Goal: Information Seeking & Learning: Find specific page/section

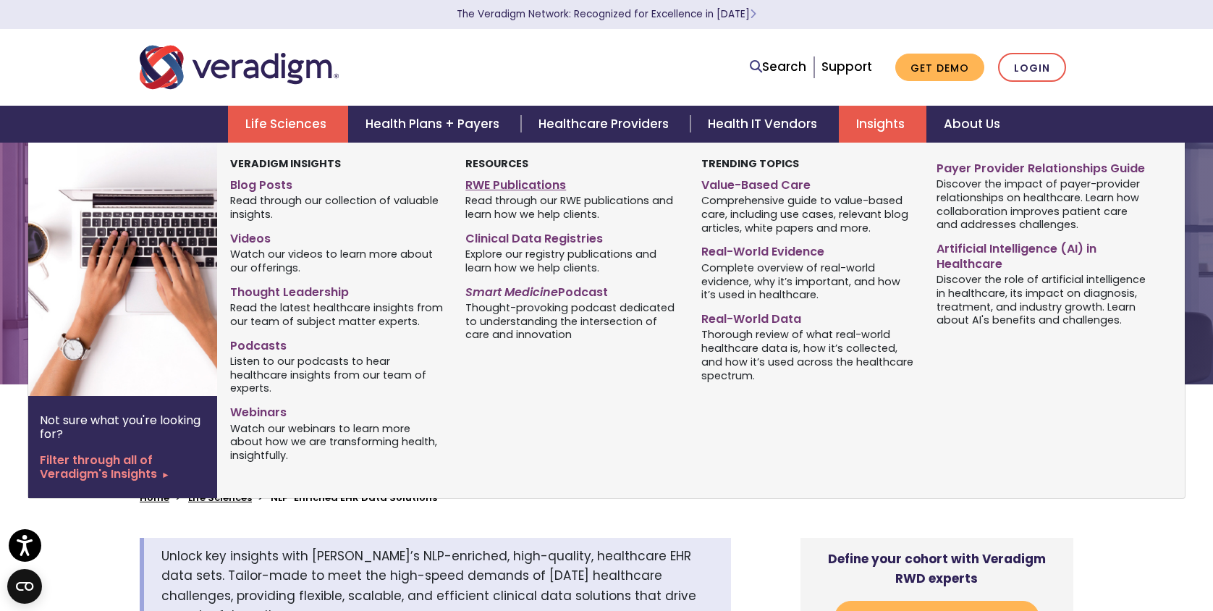
click at [545, 185] on link "RWE Publications" at bounding box center [571, 182] width 213 height 21
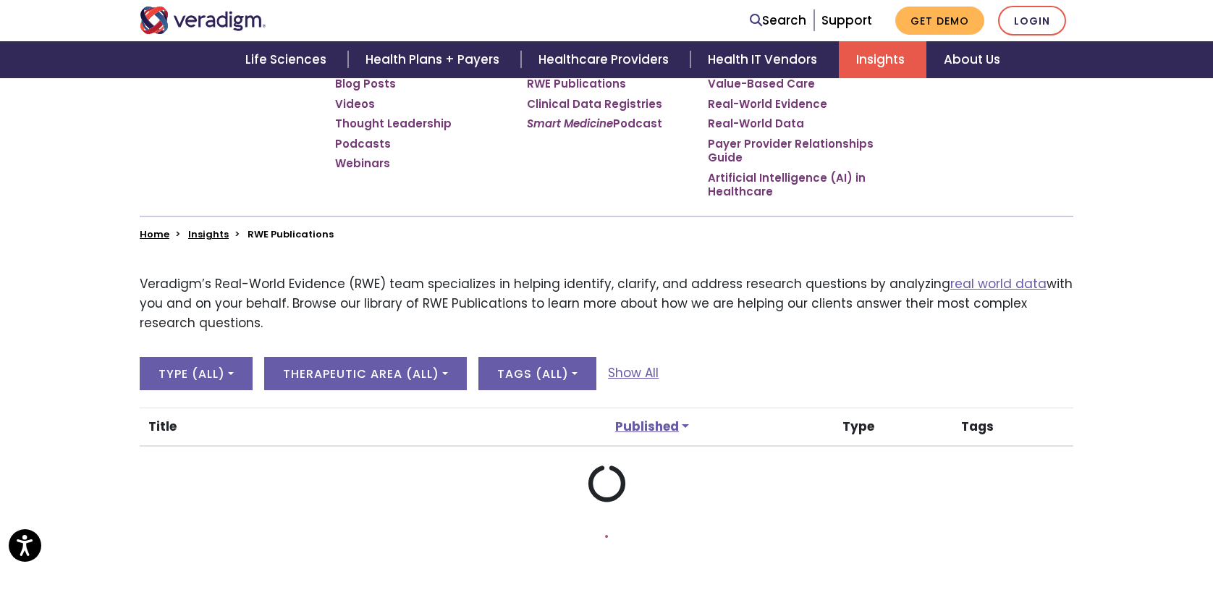
scroll to position [328, 0]
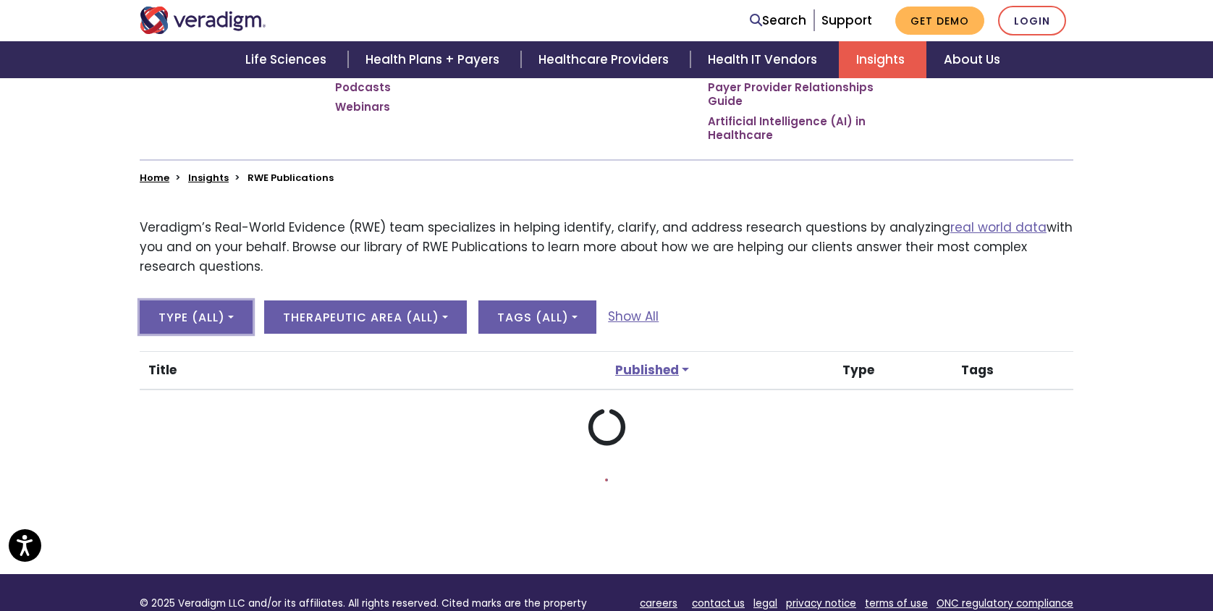
click at [223, 326] on button "Type ( All )" at bounding box center [196, 316] width 113 height 33
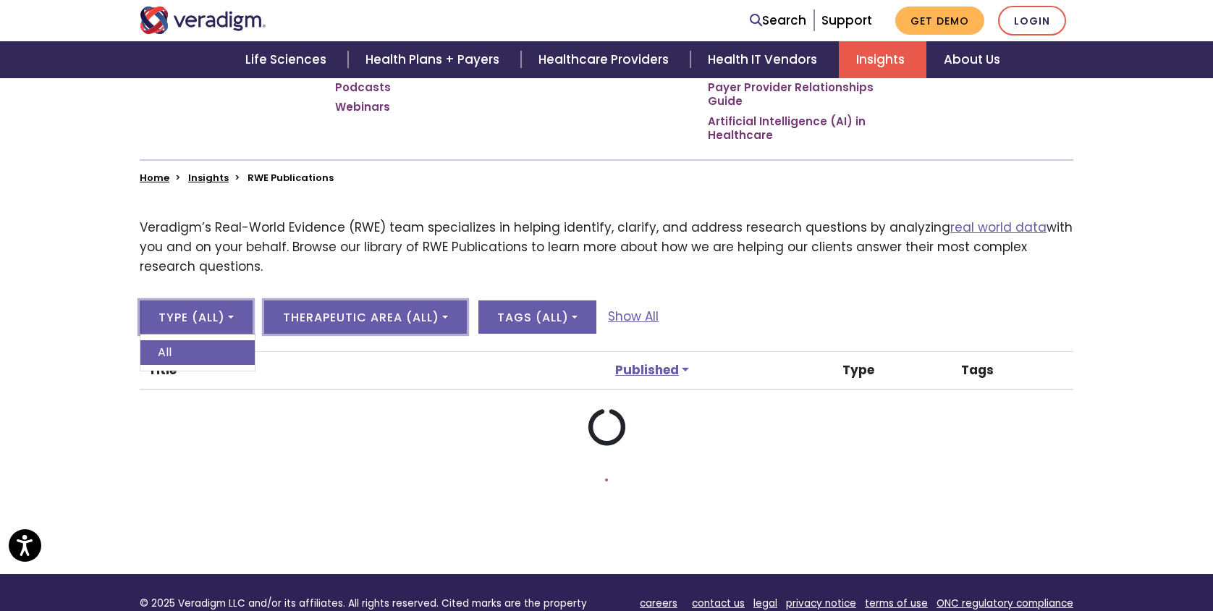
click at [345, 318] on button "Therapeutic Area ( All )" at bounding box center [365, 316] width 203 height 33
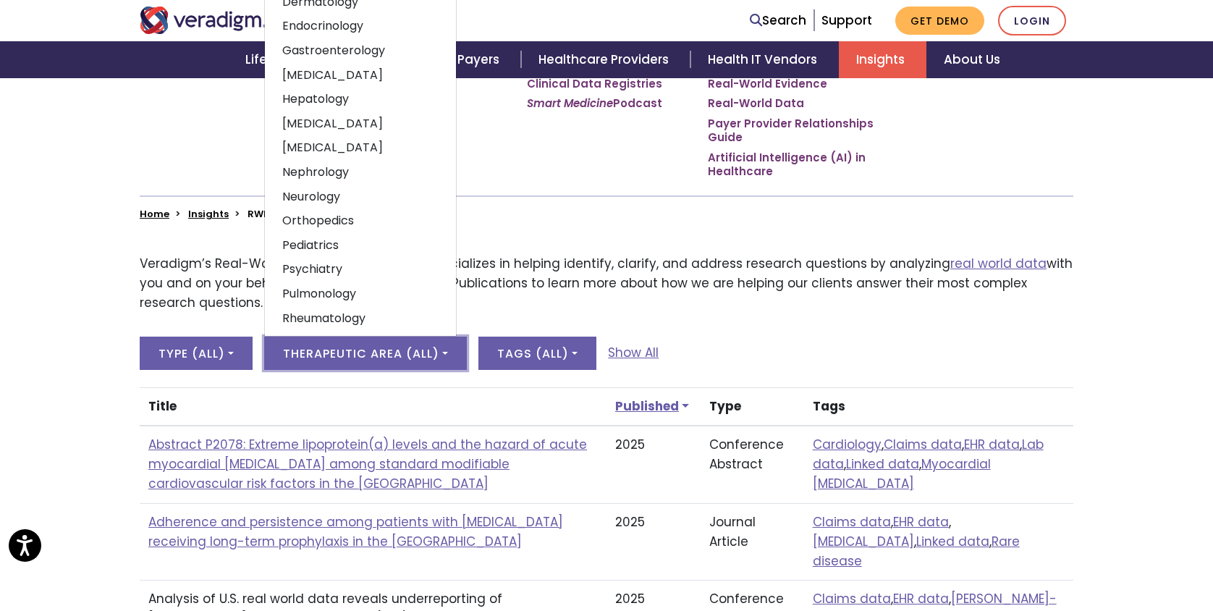
scroll to position [279, 0]
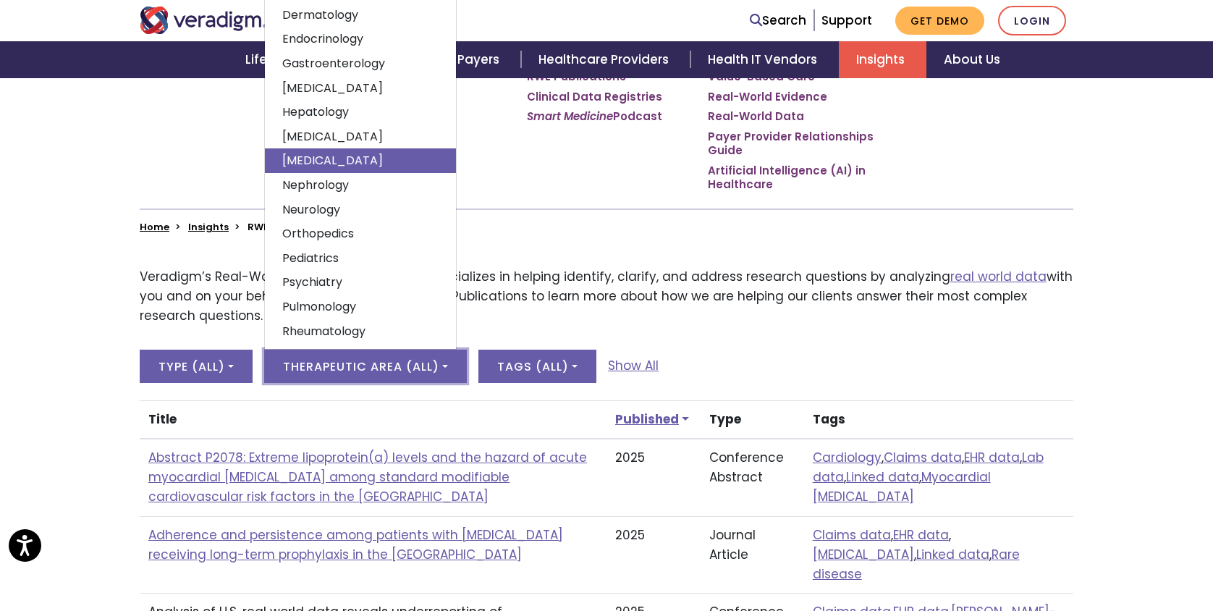
click at [383, 166] on link "Metabolic disorders" at bounding box center [360, 160] width 191 height 25
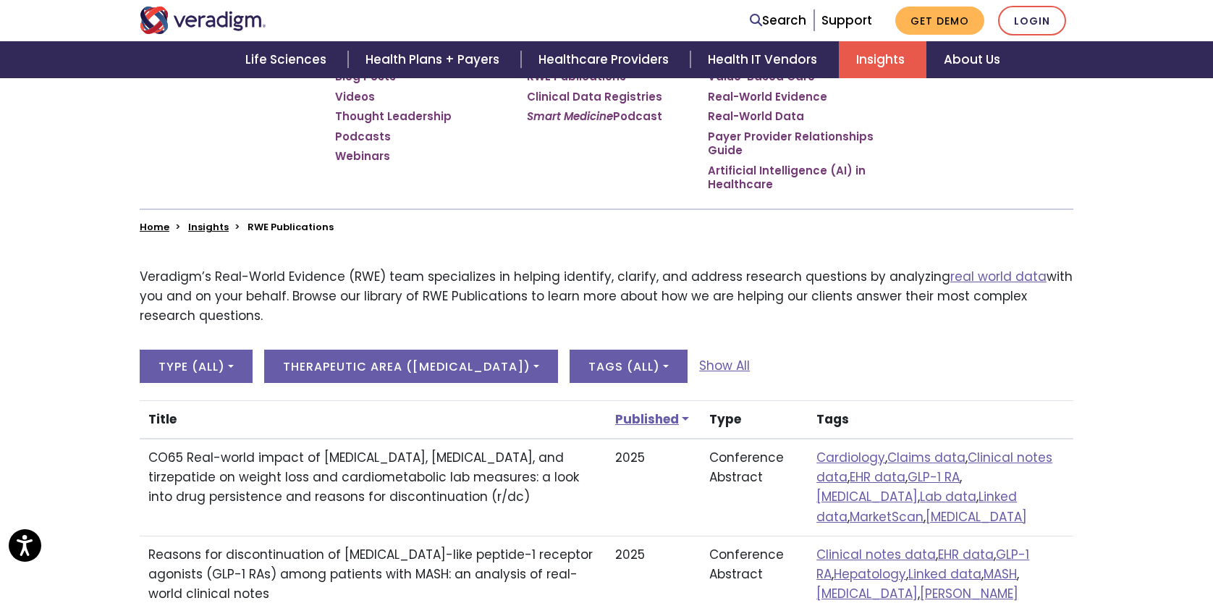
scroll to position [284, 0]
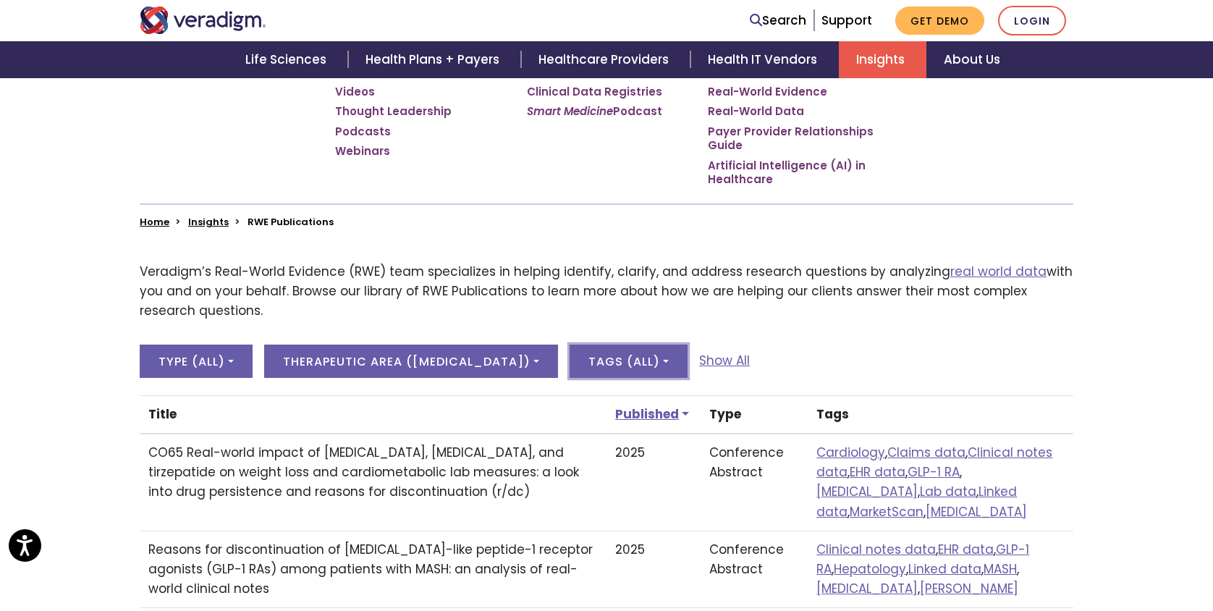
click at [684, 360] on button "Tags ( All )" at bounding box center [628, 360] width 118 height 33
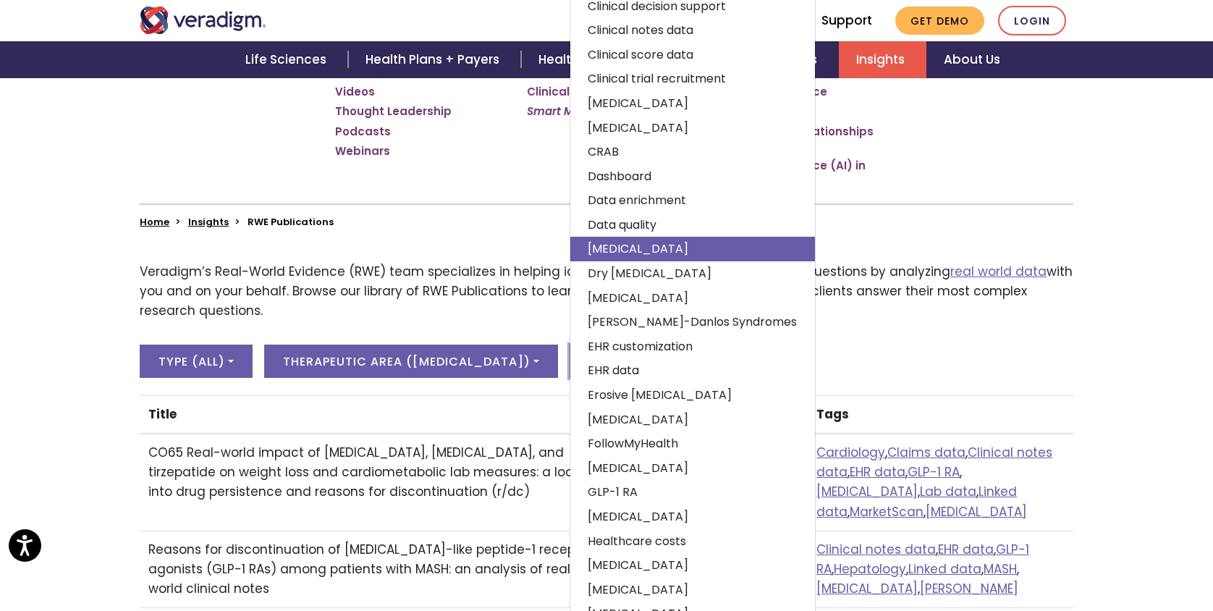
click at [687, 253] on link "Diabetes" at bounding box center [692, 249] width 245 height 25
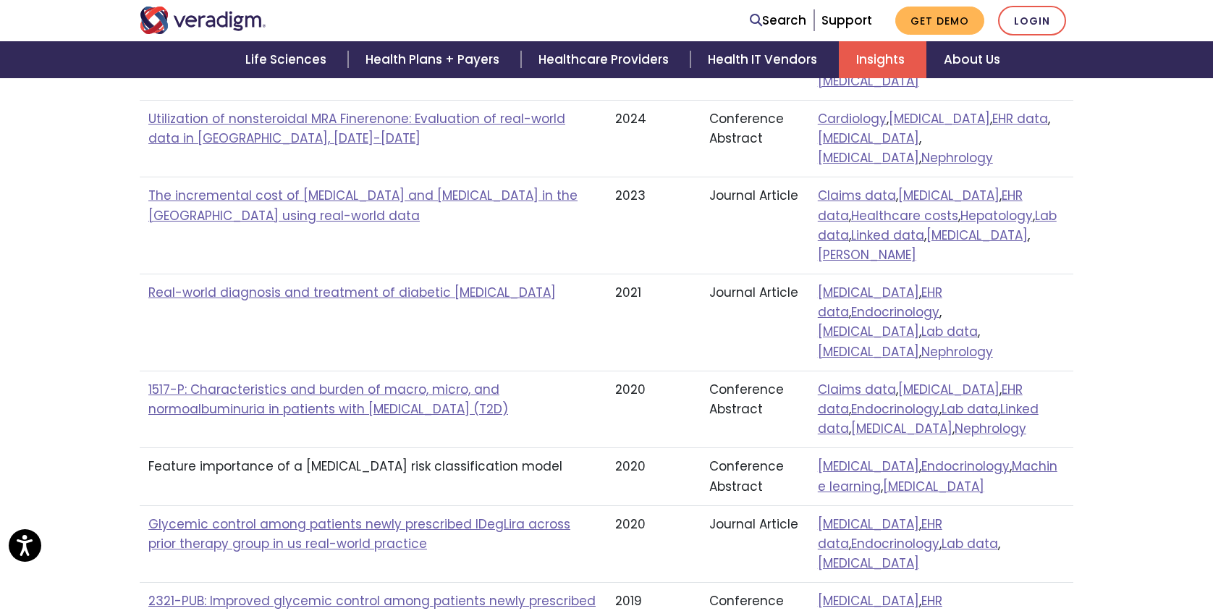
scroll to position [1130, 0]
